Goal: Task Accomplishment & Management: Complete application form

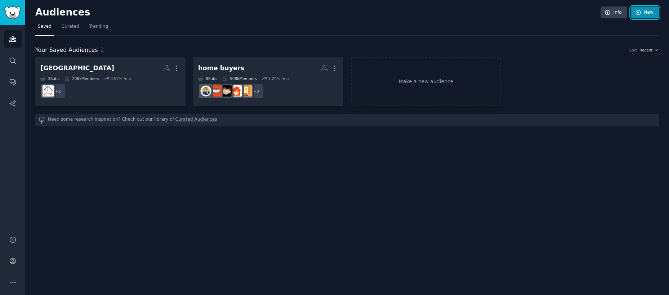
click at [647, 13] on link "New" at bounding box center [645, 12] width 28 height 12
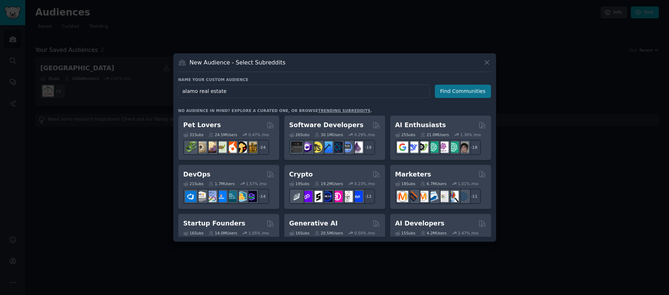
type input "alamo real estate"
click at [463, 94] on button "Find Communities" at bounding box center [463, 91] width 56 height 13
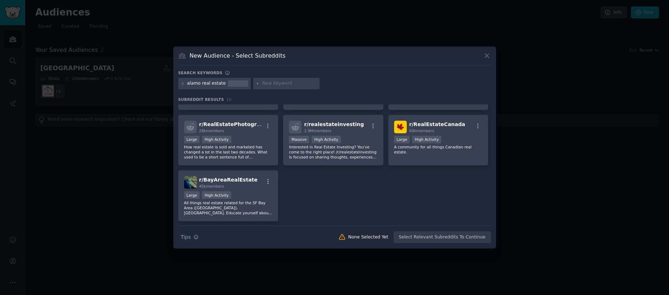
scroll to position [122, 0]
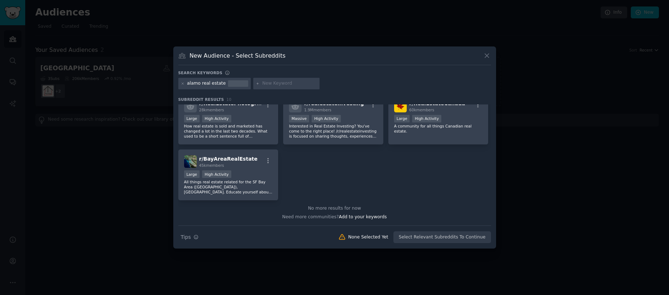
click at [222, 84] on div "alamo real estate" at bounding box center [206, 83] width 39 height 6
click at [182, 85] on icon at bounding box center [183, 84] width 4 height 4
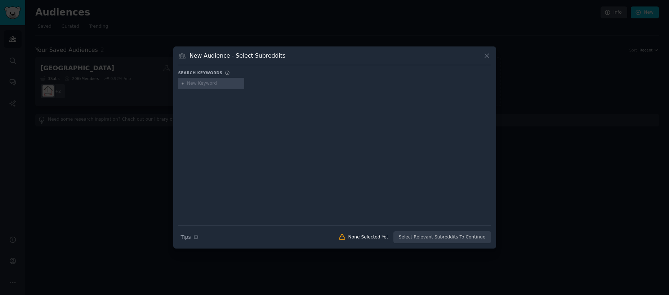
click at [196, 84] on input "text" at bounding box center [214, 83] width 55 height 6
type input "alamo, ca real estate"
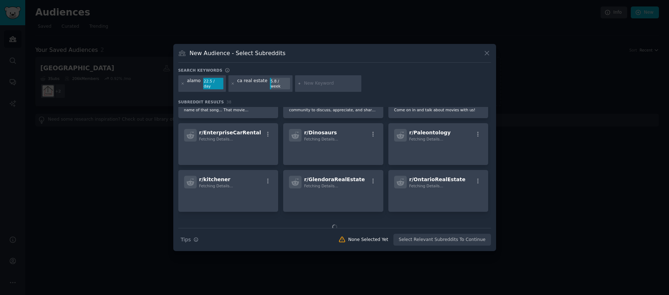
scroll to position [544, 0]
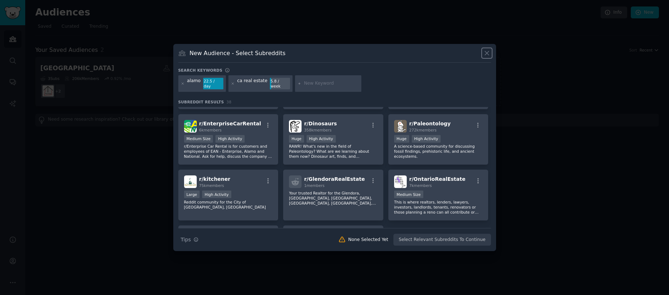
click at [486, 55] on icon at bounding box center [487, 54] width 4 height 4
